Goal: Information Seeking & Learning: Learn about a topic

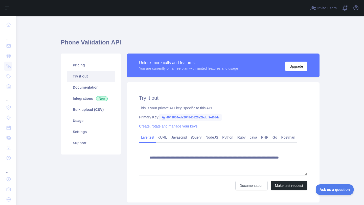
scroll to position [17, 0]
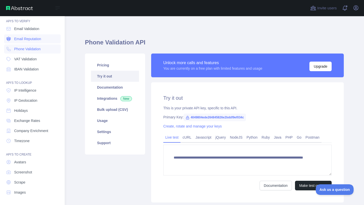
click at [15, 39] on span "Email Reputation" at bounding box center [27, 38] width 27 height 5
click at [19, 48] on span "Phone Validation" at bounding box center [27, 49] width 27 height 5
click at [21, 33] on link "Email Validation" at bounding box center [32, 28] width 57 height 9
click at [23, 31] on link "Email Validation" at bounding box center [32, 28] width 57 height 9
click at [31, 48] on span "Phone Validation" at bounding box center [27, 49] width 27 height 5
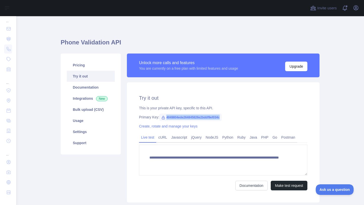
drag, startPoint x: 167, startPoint y: 117, endPoint x: 238, endPoint y: 118, distance: 71.6
click at [238, 118] on div "Primary Key: 4049804ede264845826e2bddf9ef034c" at bounding box center [223, 117] width 168 height 5
copy span "4049804ede264845826e2bddf9ef034c"
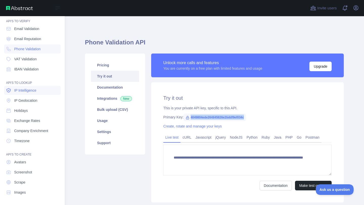
click at [25, 92] on span "IP Intelligence" at bounding box center [25, 90] width 22 height 5
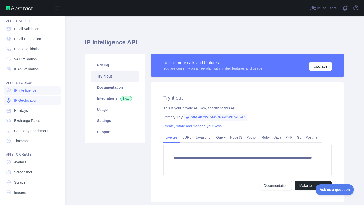
click at [25, 102] on span "IP Geolocation" at bounding box center [25, 100] width 23 height 5
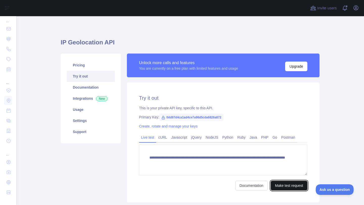
click at [287, 187] on button "Make test request" at bounding box center [289, 186] width 37 height 10
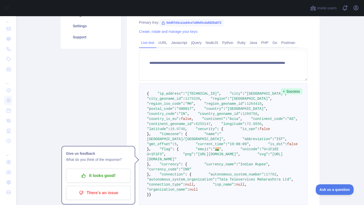
scroll to position [94, 0]
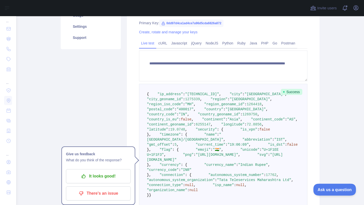
click at [326, 189] on span "Ask us a question" at bounding box center [332, 189] width 38 height 4
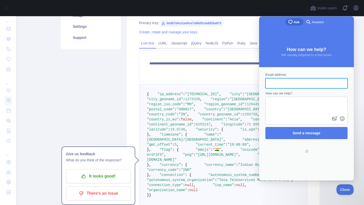
scroll to position [0, 0]
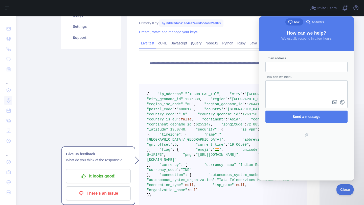
click at [361, 34] on main "**********" at bounding box center [190, 110] width 348 height 189
click at [341, 192] on button "Close" at bounding box center [343, 189] width 17 height 11
